Goal: Register for event/course

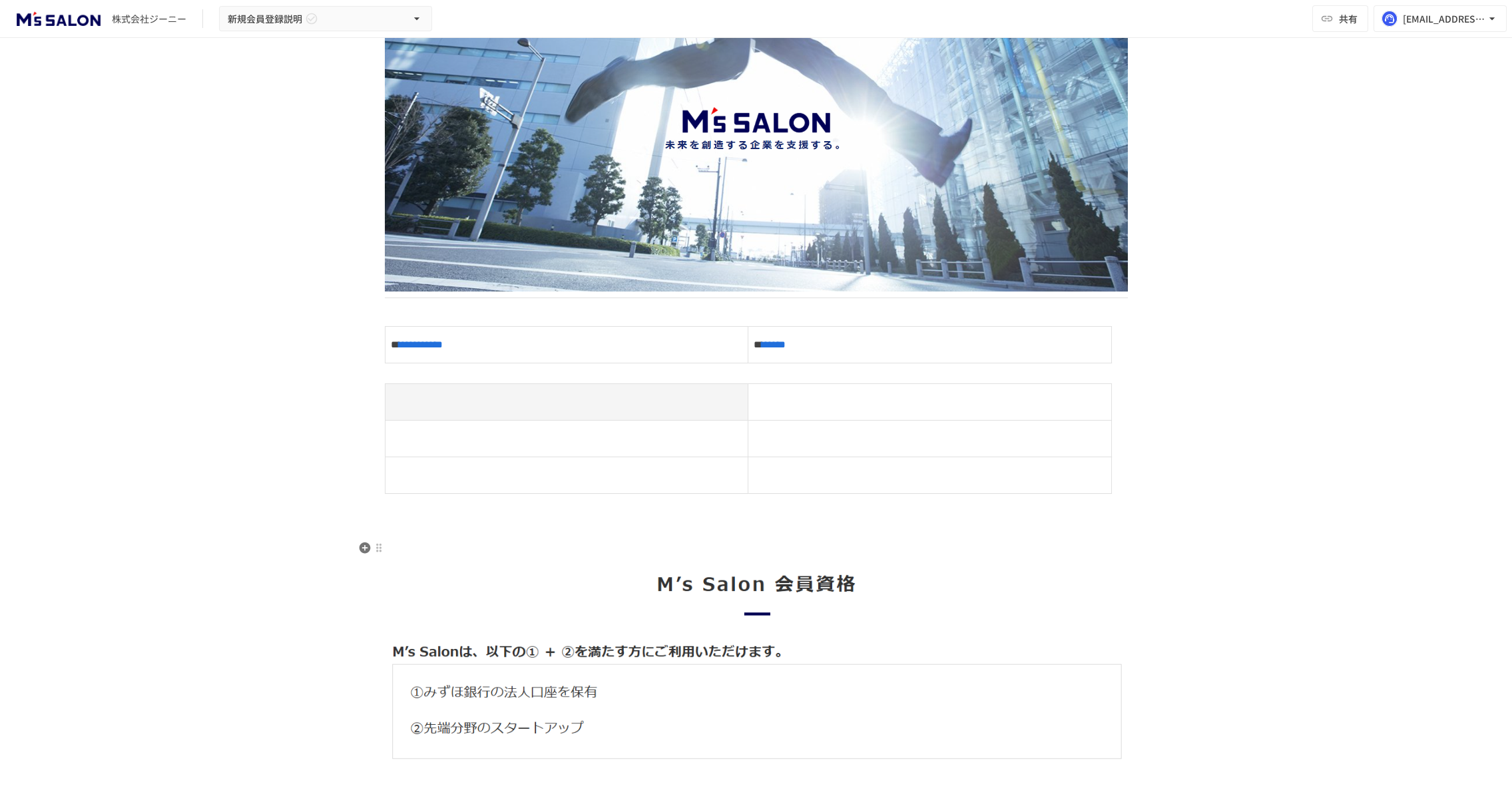
scroll to position [60, 0]
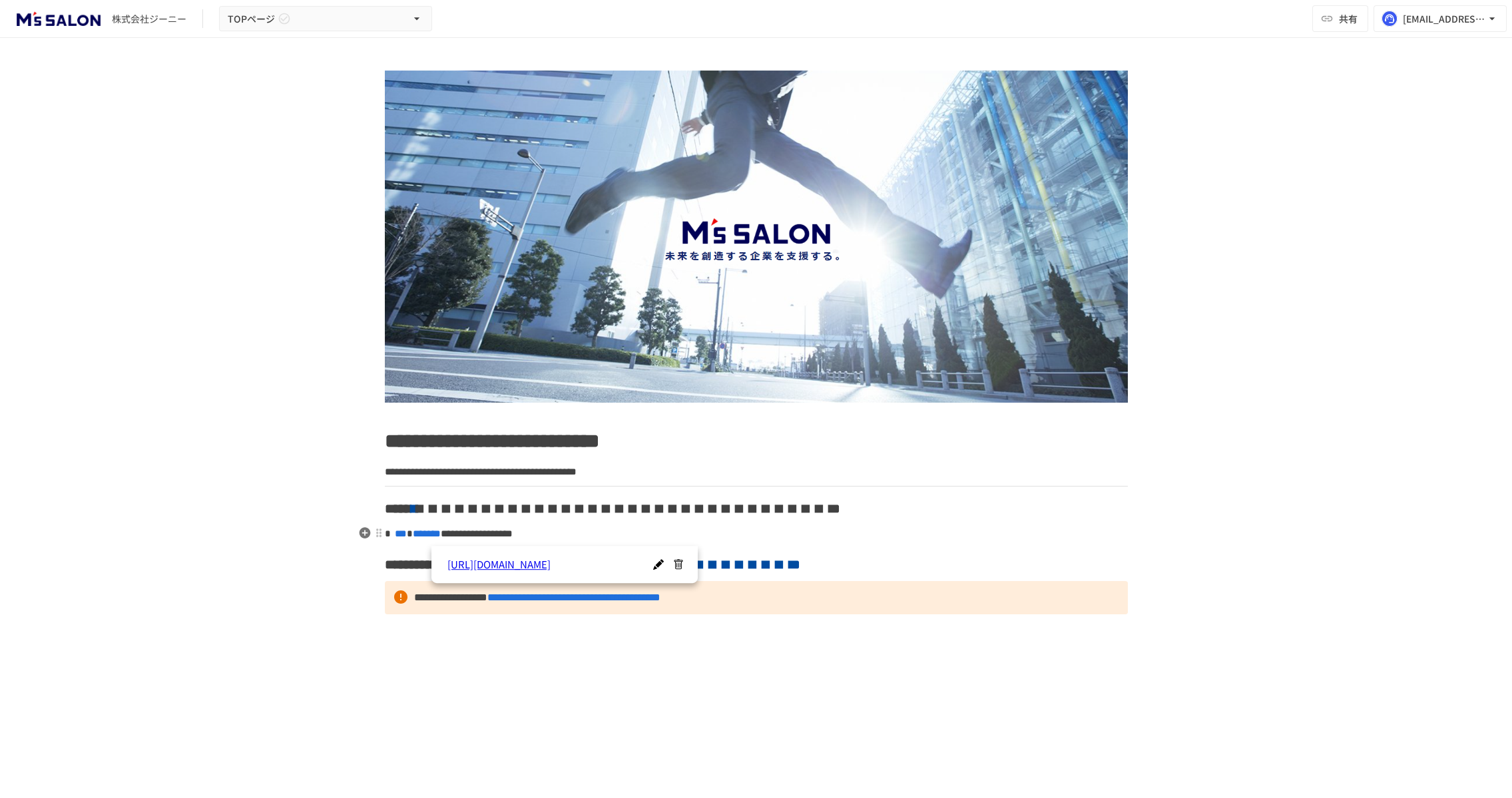
click at [441, 536] on span "*******" at bounding box center [426, 534] width 28 height 10
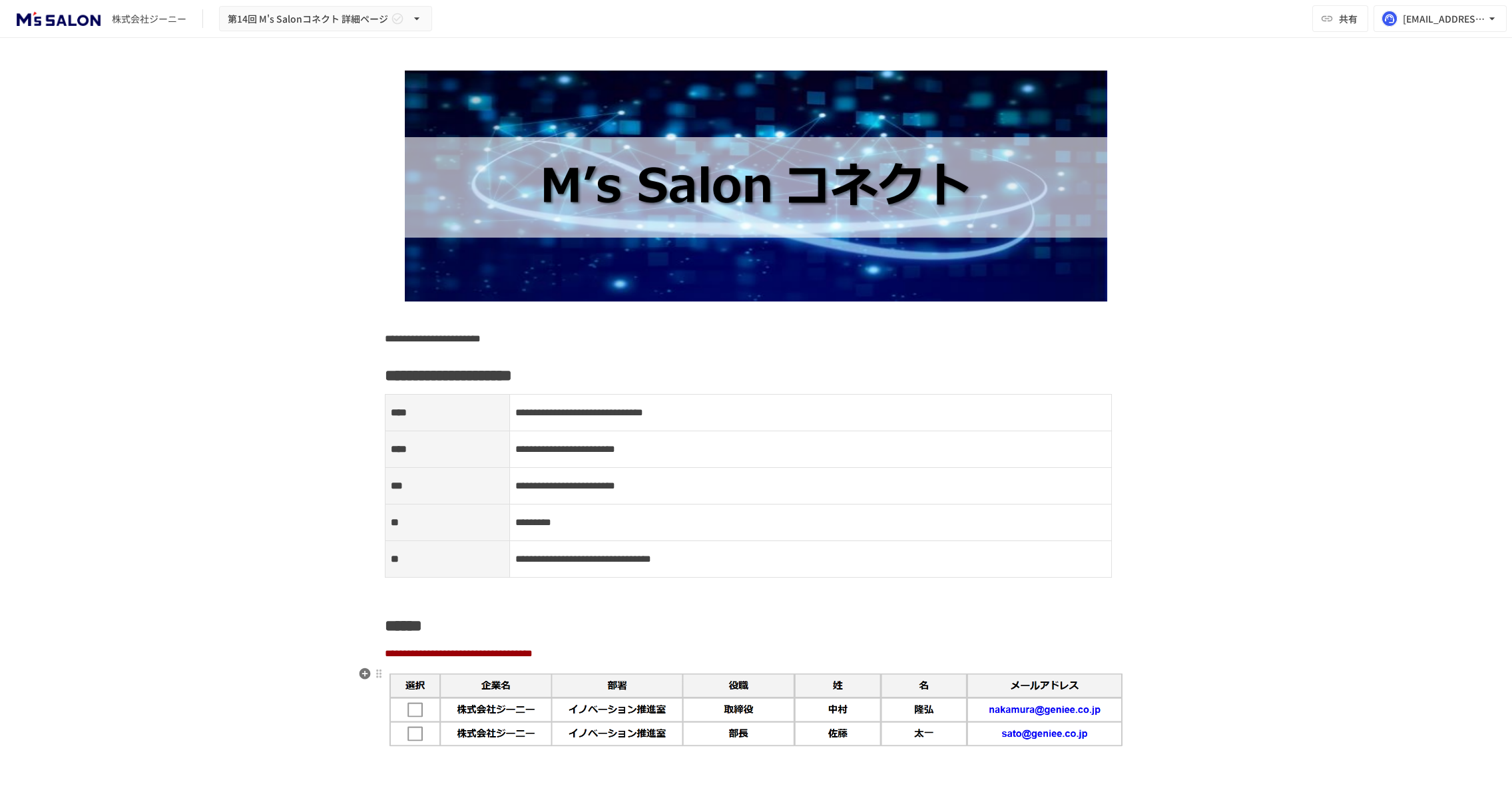
scroll to position [241, 0]
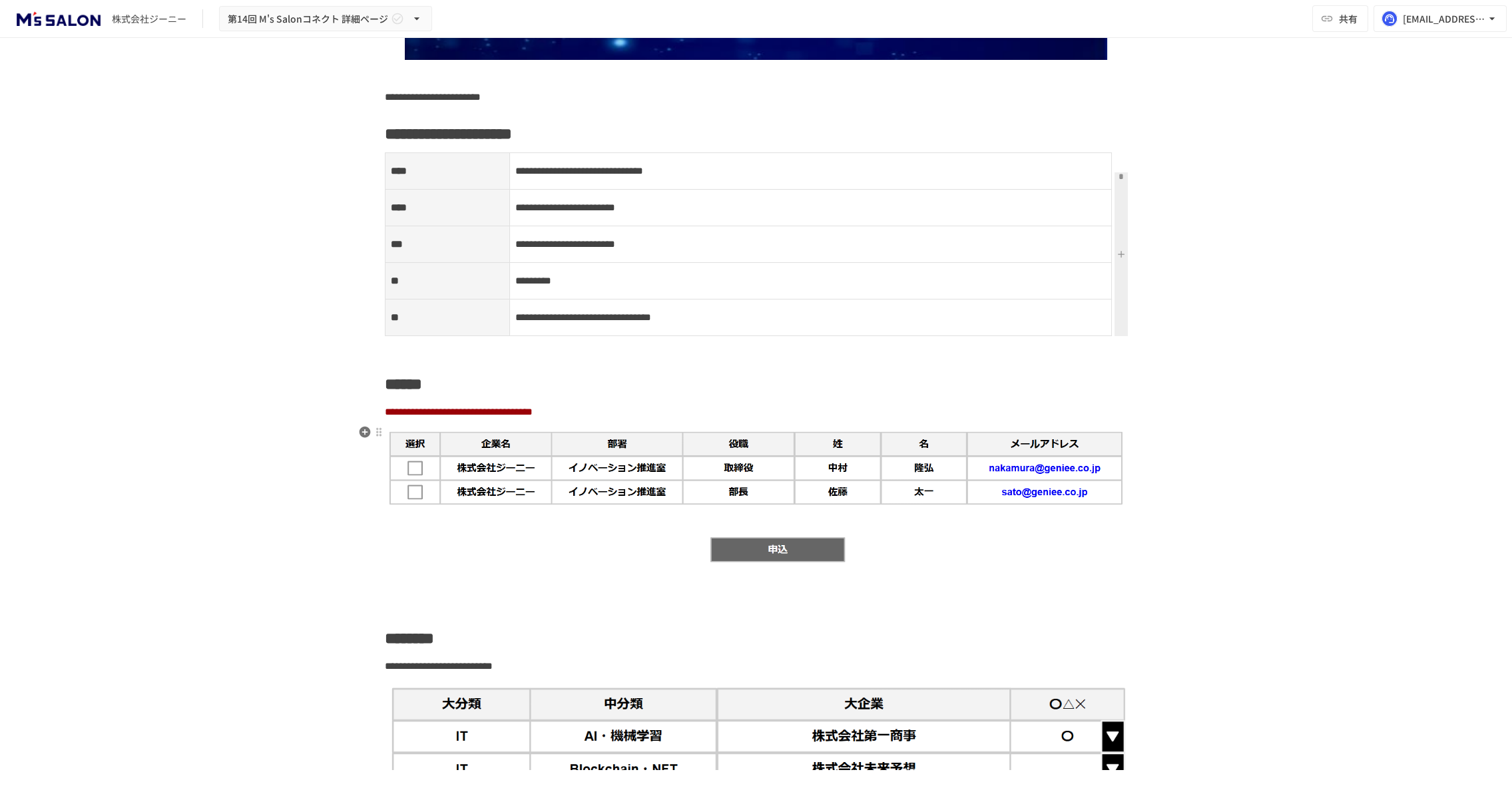
click at [1049, 468] on img at bounding box center [757, 496] width 743 height 138
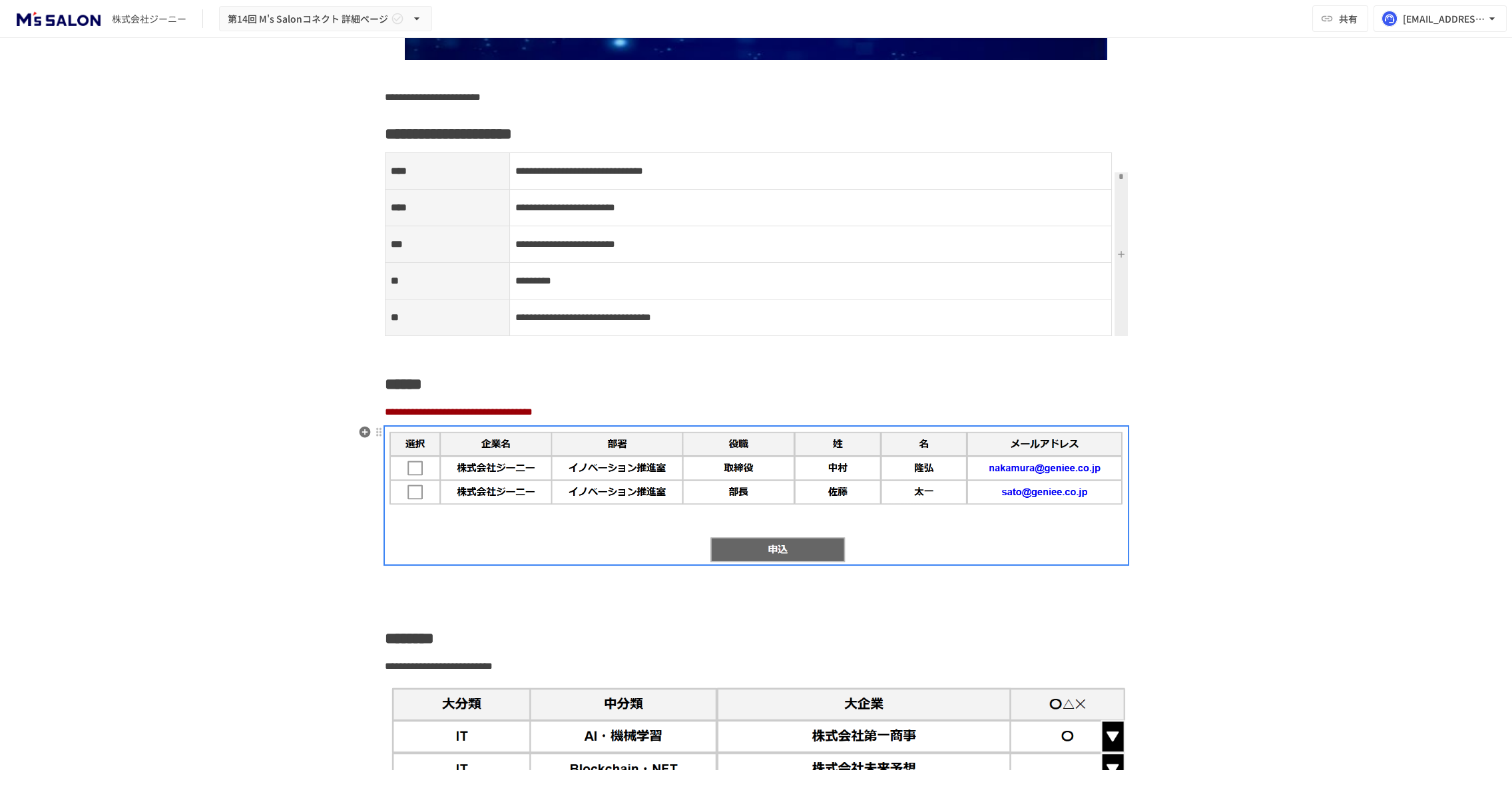
click at [1049, 468] on img at bounding box center [757, 496] width 743 height 138
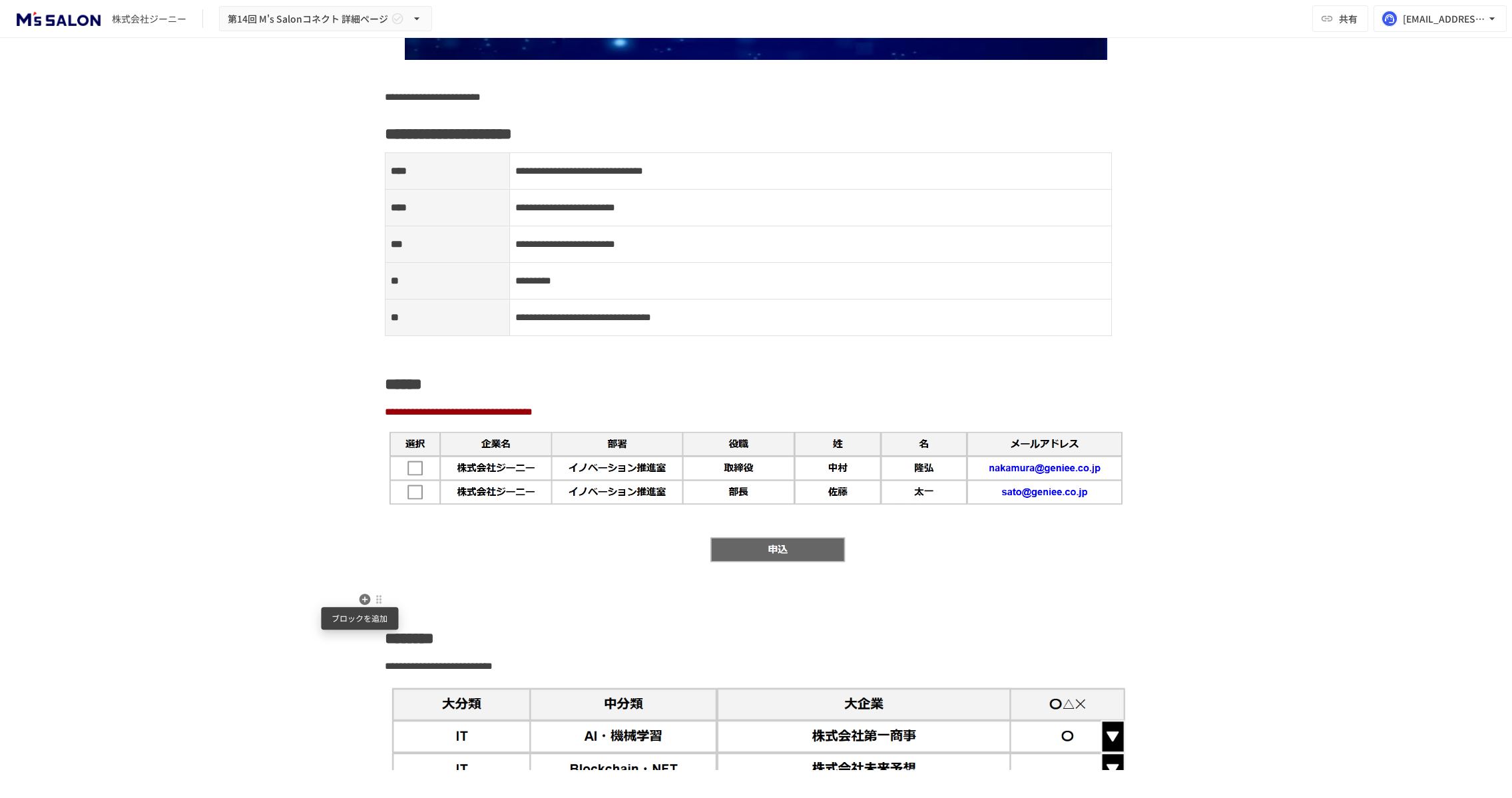
click at [359, 599] on icon "button" at bounding box center [364, 599] width 11 height 11
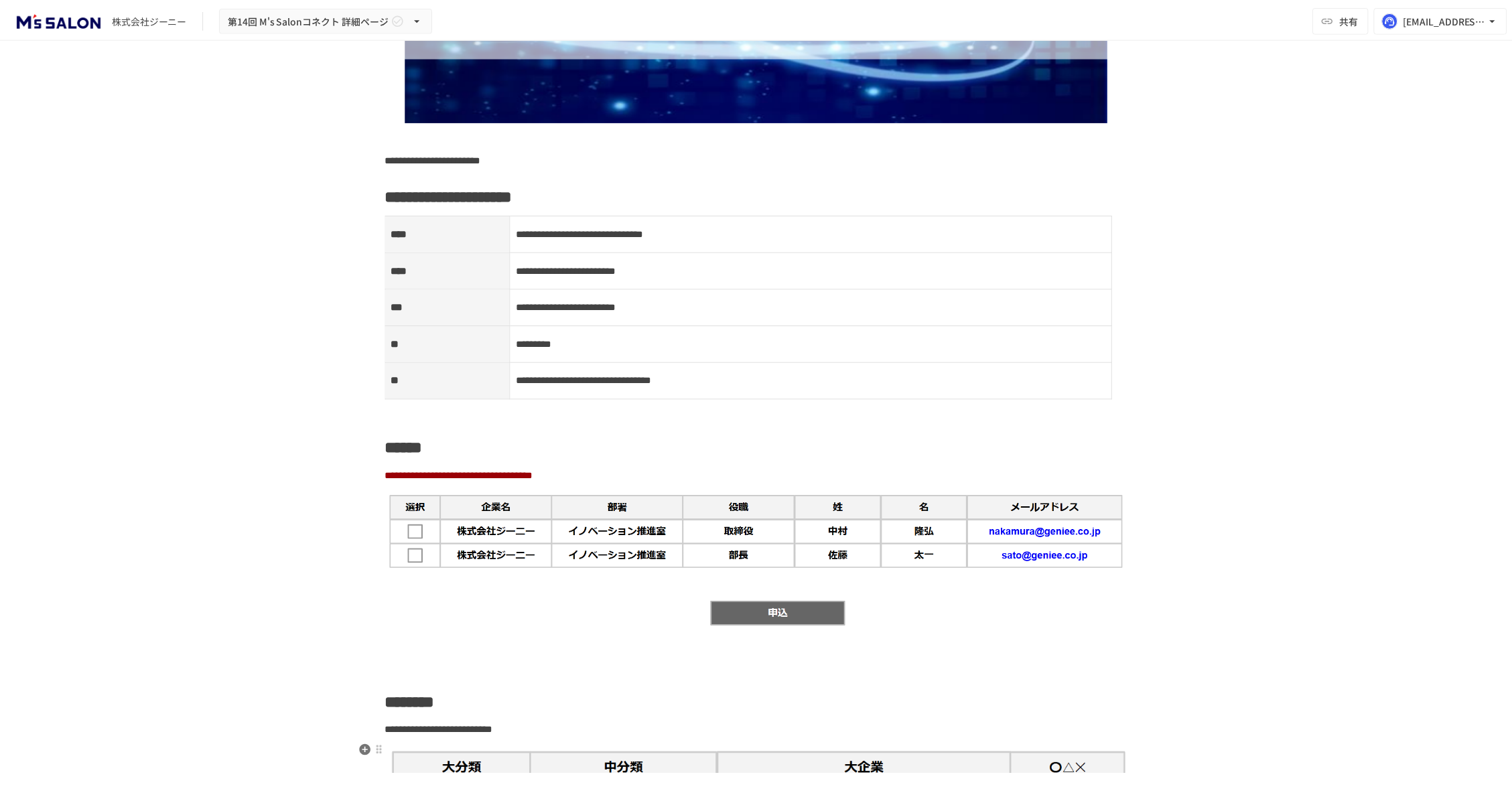
scroll to position [0, 0]
